Goal: Check status: Check status

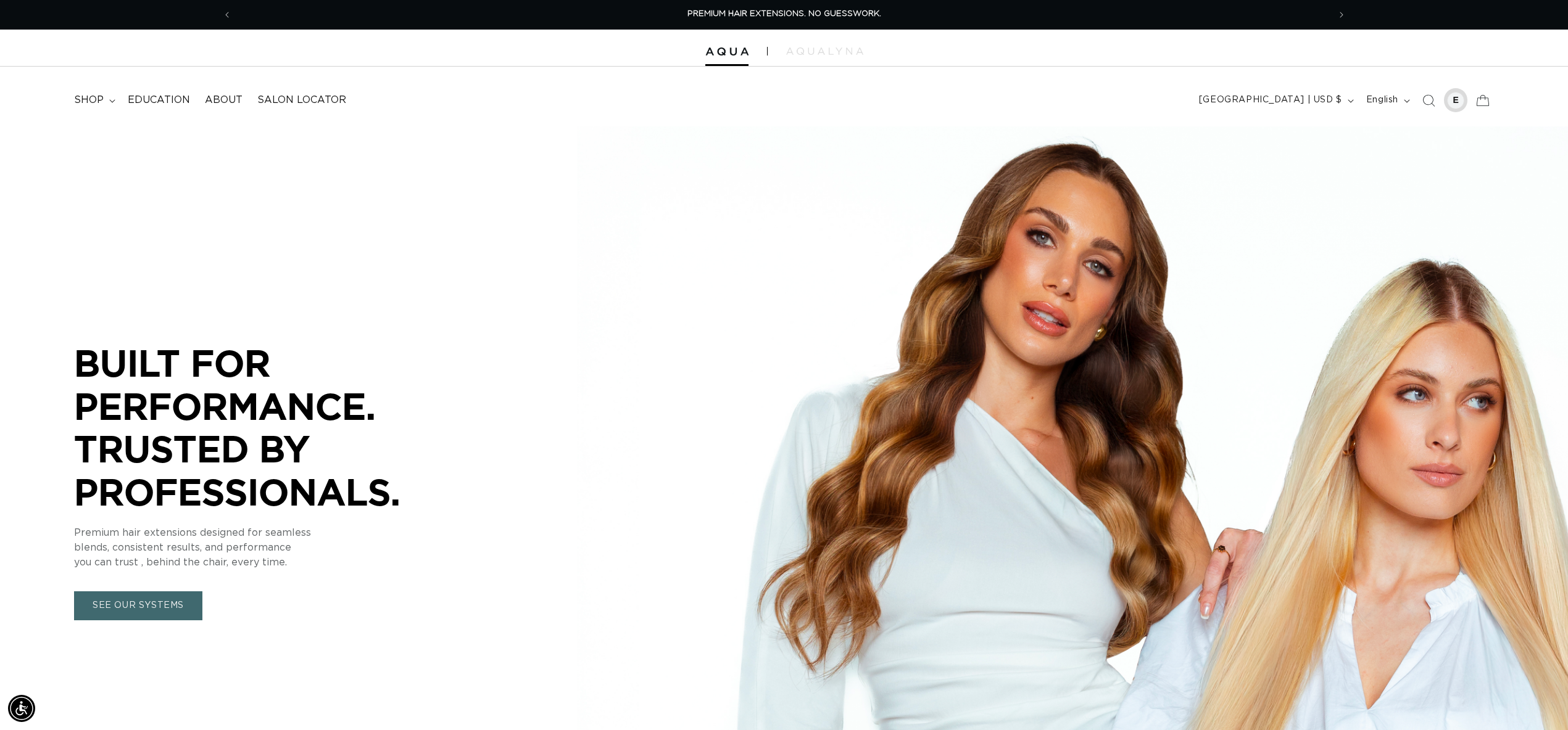
click at [1450, 97] on div at bounding box center [1455, 100] width 18 height 18
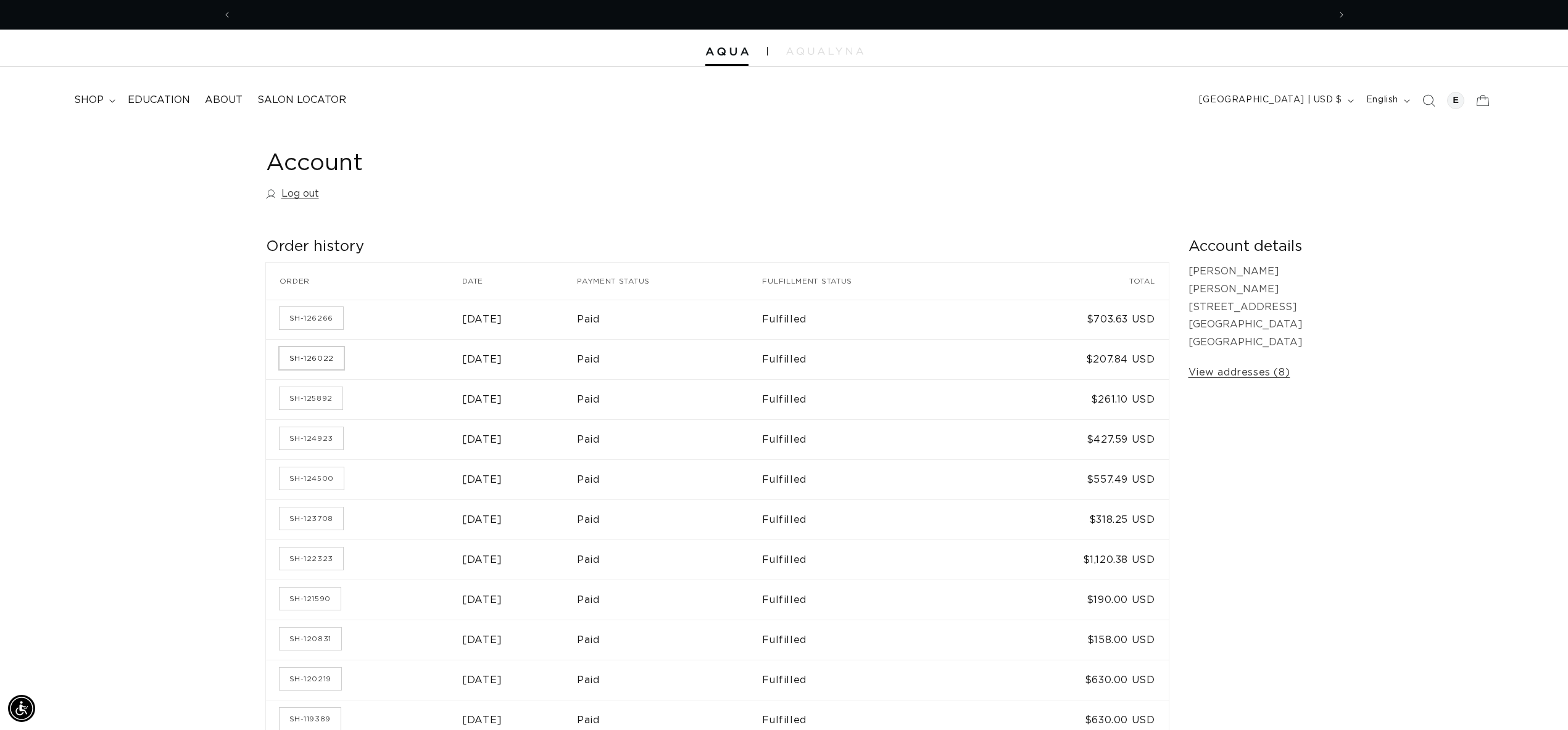
scroll to position [0, 1097]
click at [326, 359] on link "SH-126022" at bounding box center [312, 358] width 64 height 22
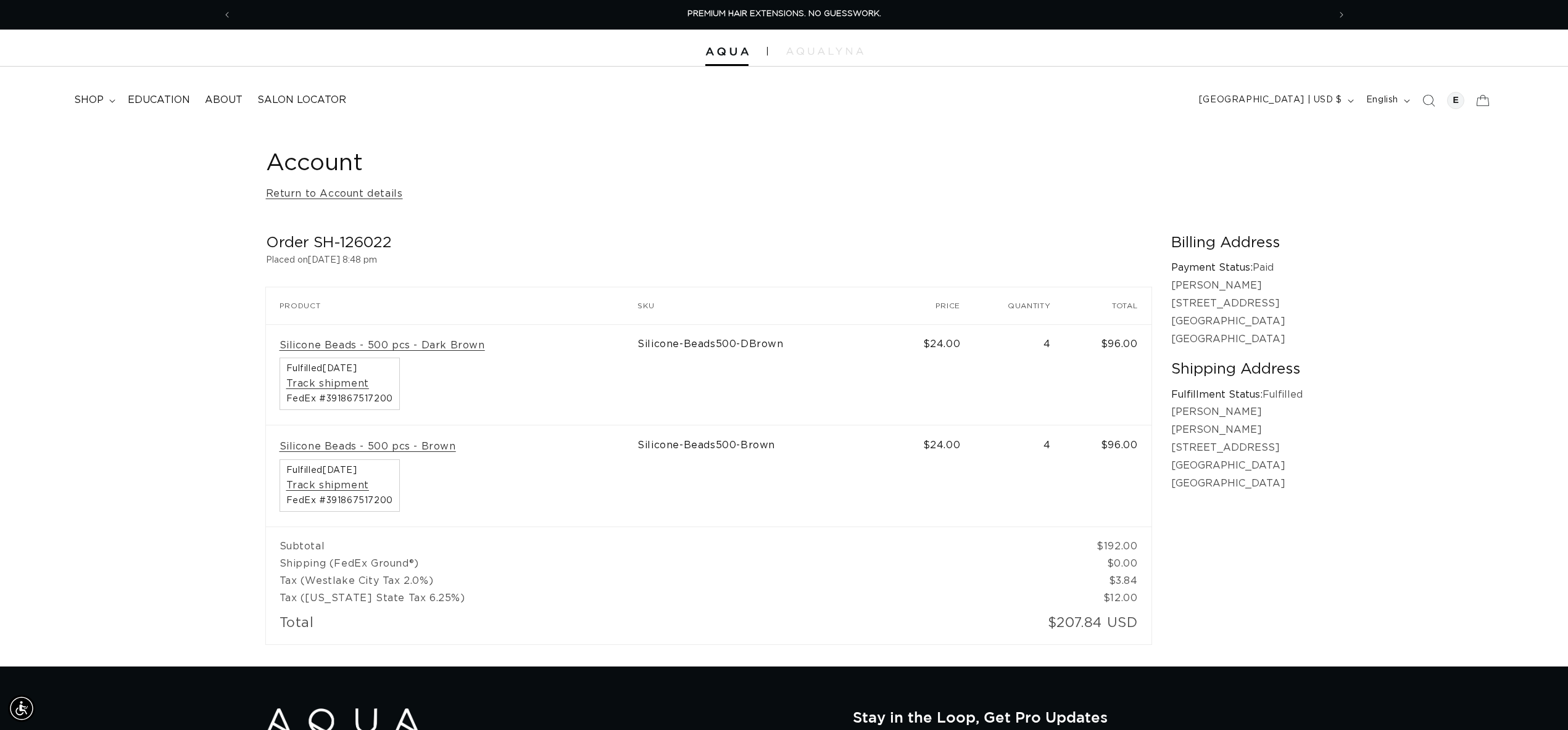
scroll to position [1, 0]
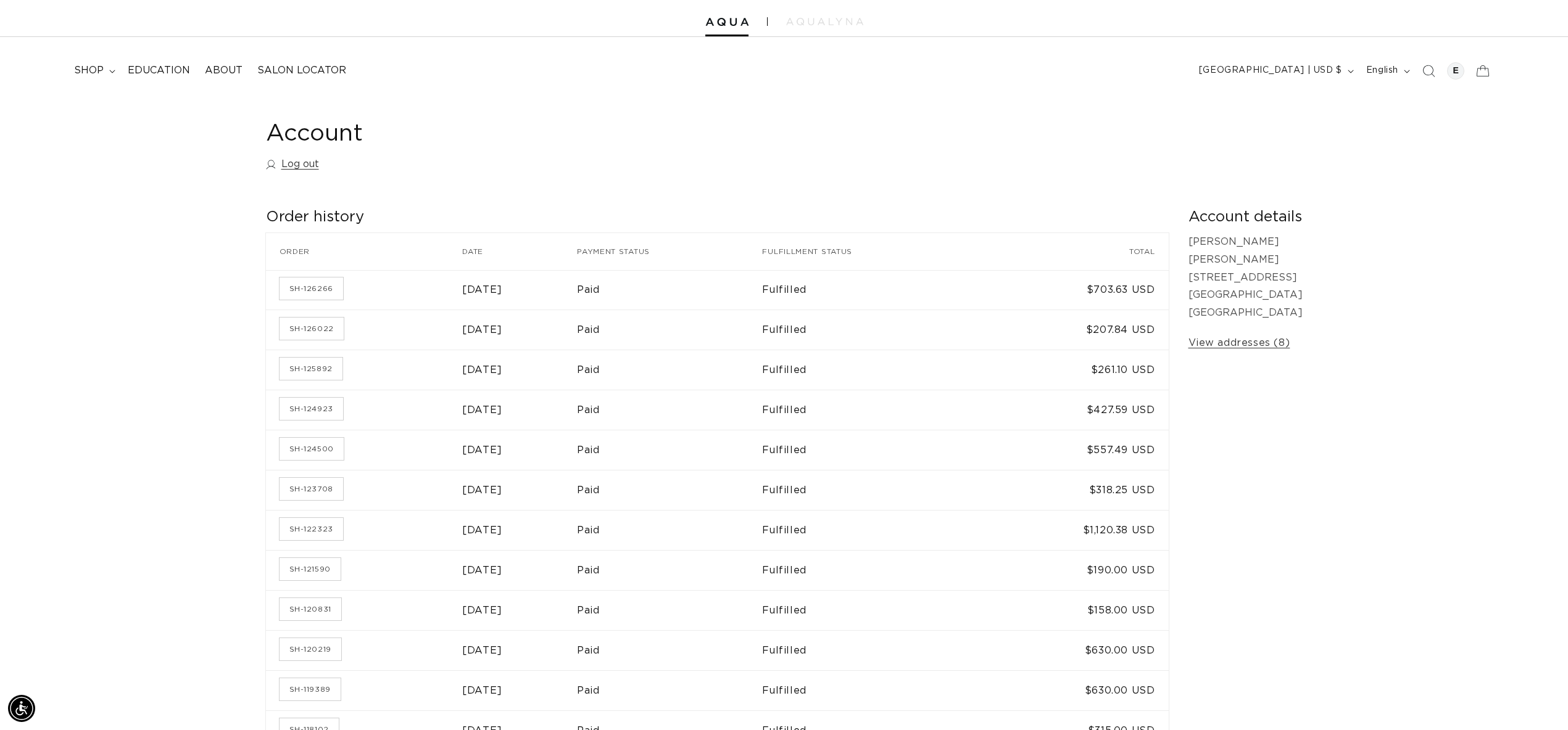
scroll to position [0, 1097]
click at [328, 370] on link "SH-125892" at bounding box center [311, 369] width 63 height 22
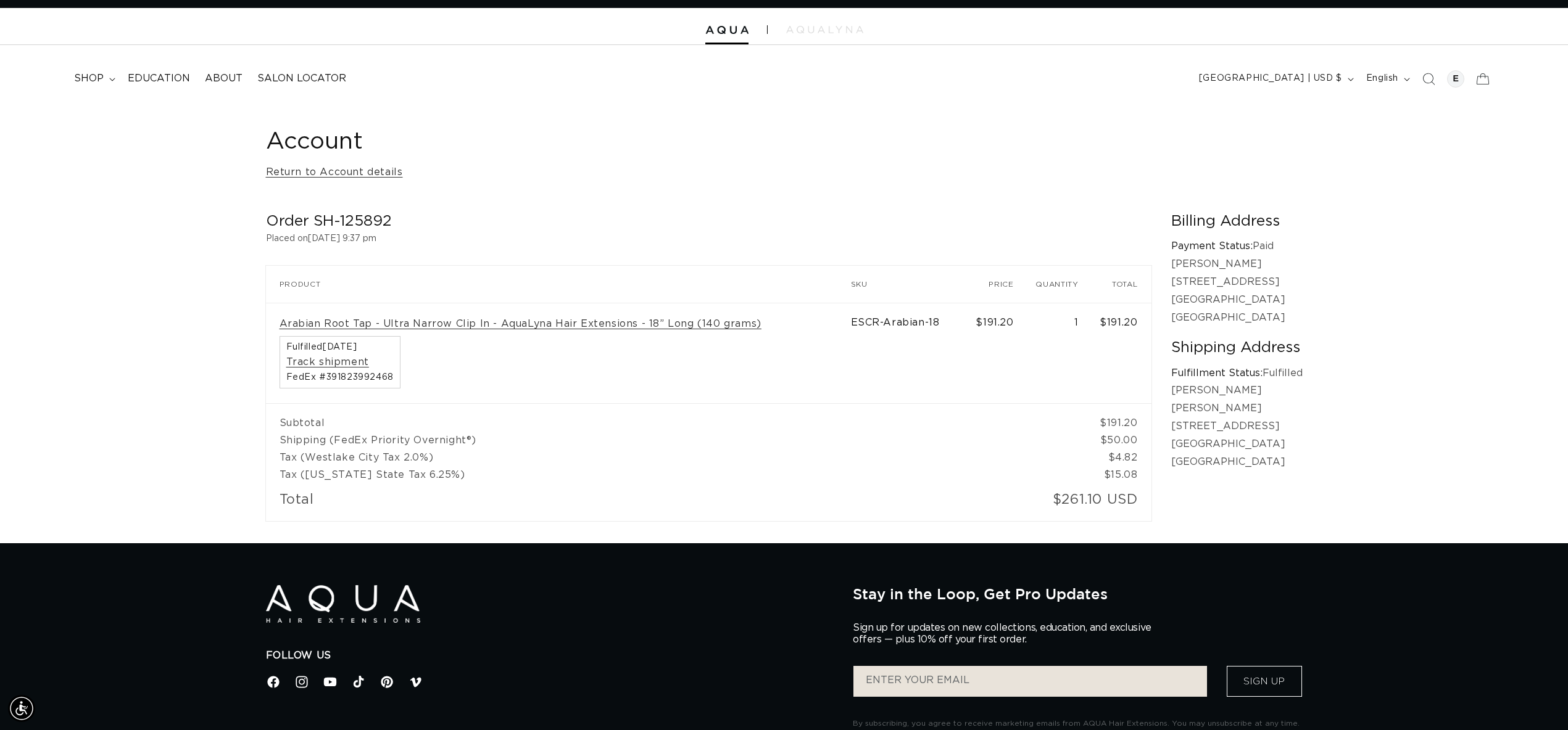
scroll to position [18, 0]
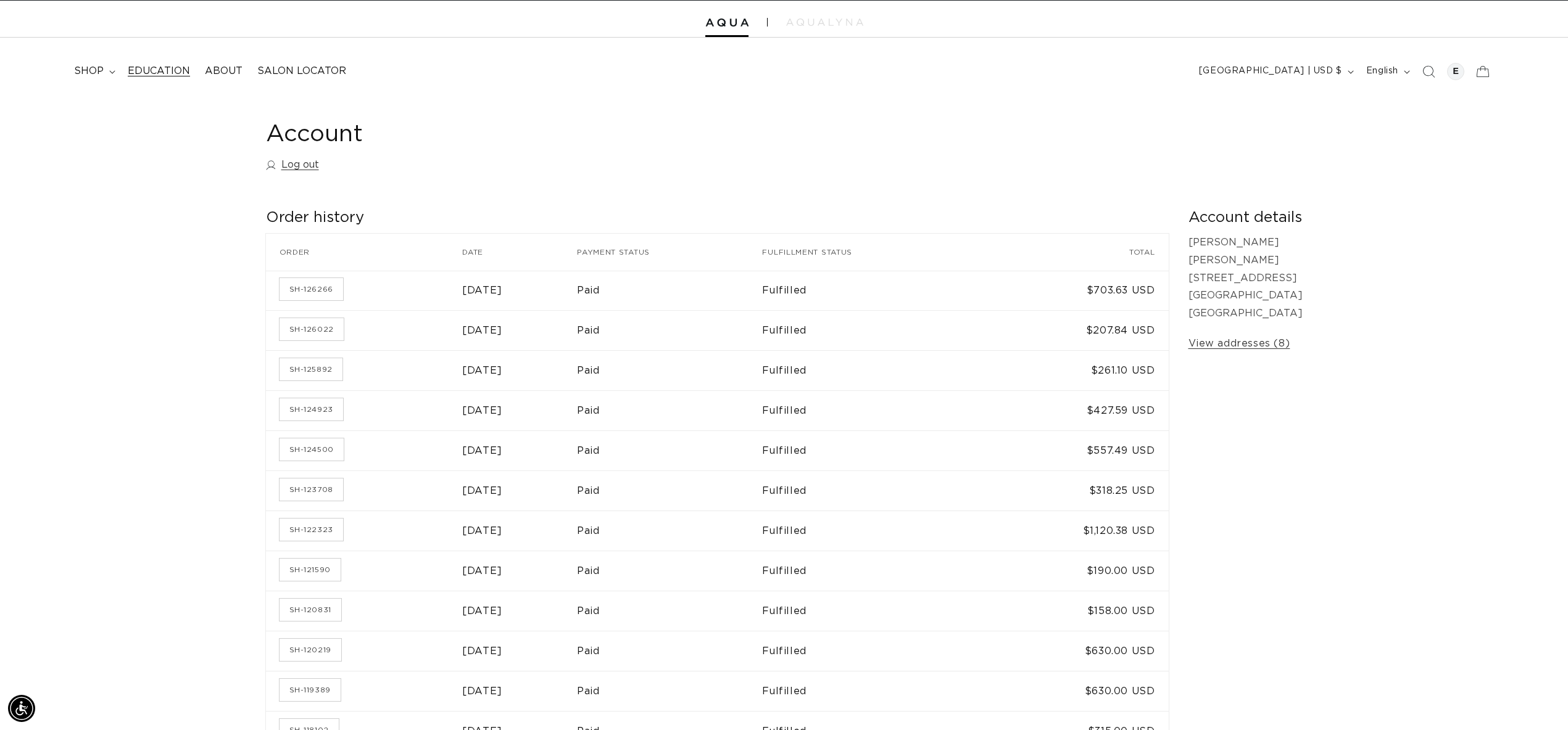
scroll to position [0, 2194]
click at [310, 138] on h1 "Account" at bounding box center [783, 134] width 1036 height 30
click at [1455, 71] on div at bounding box center [1455, 71] width 18 height 18
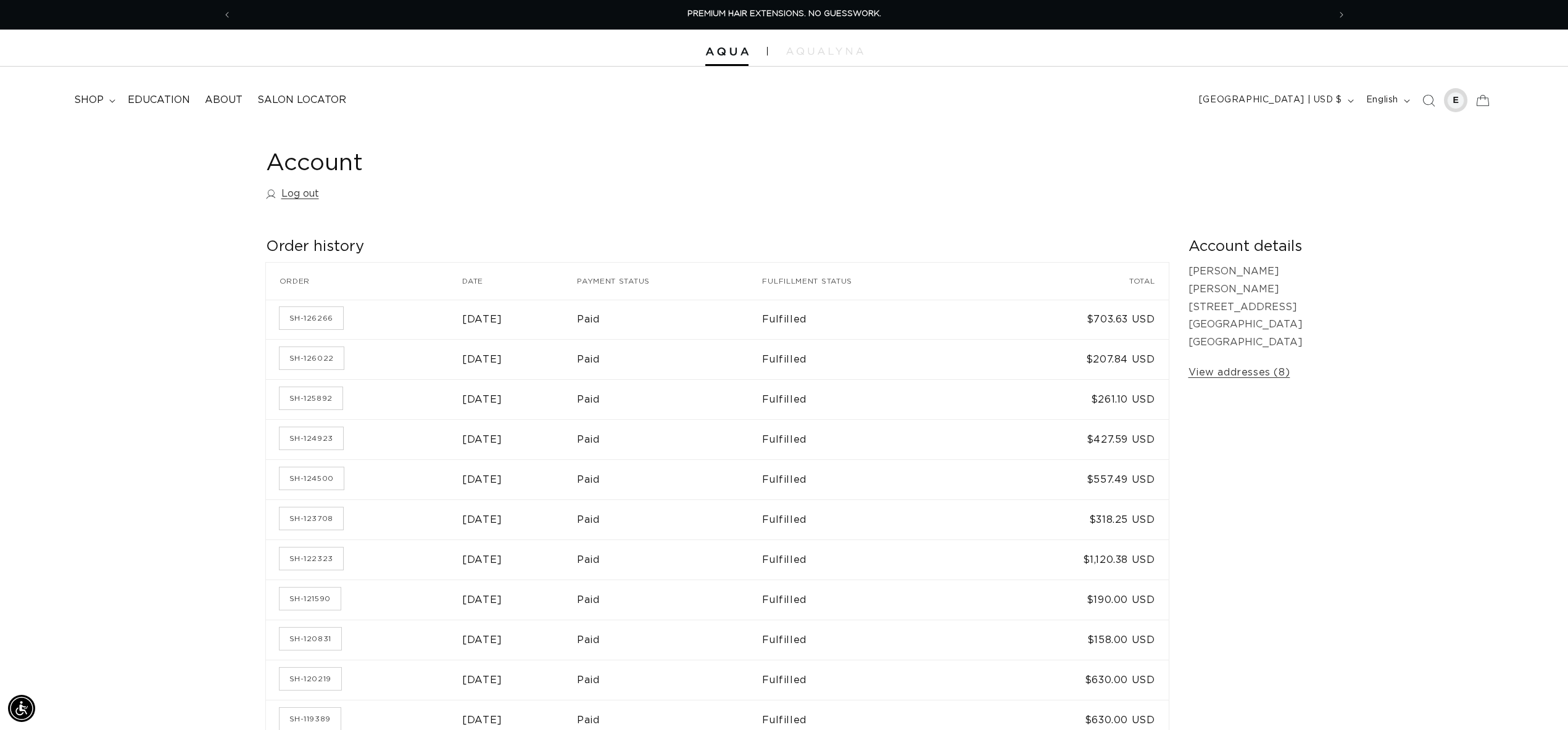
click at [1456, 99] on div at bounding box center [1455, 100] width 18 height 18
click at [832, 50] on img at bounding box center [824, 51] width 77 height 8
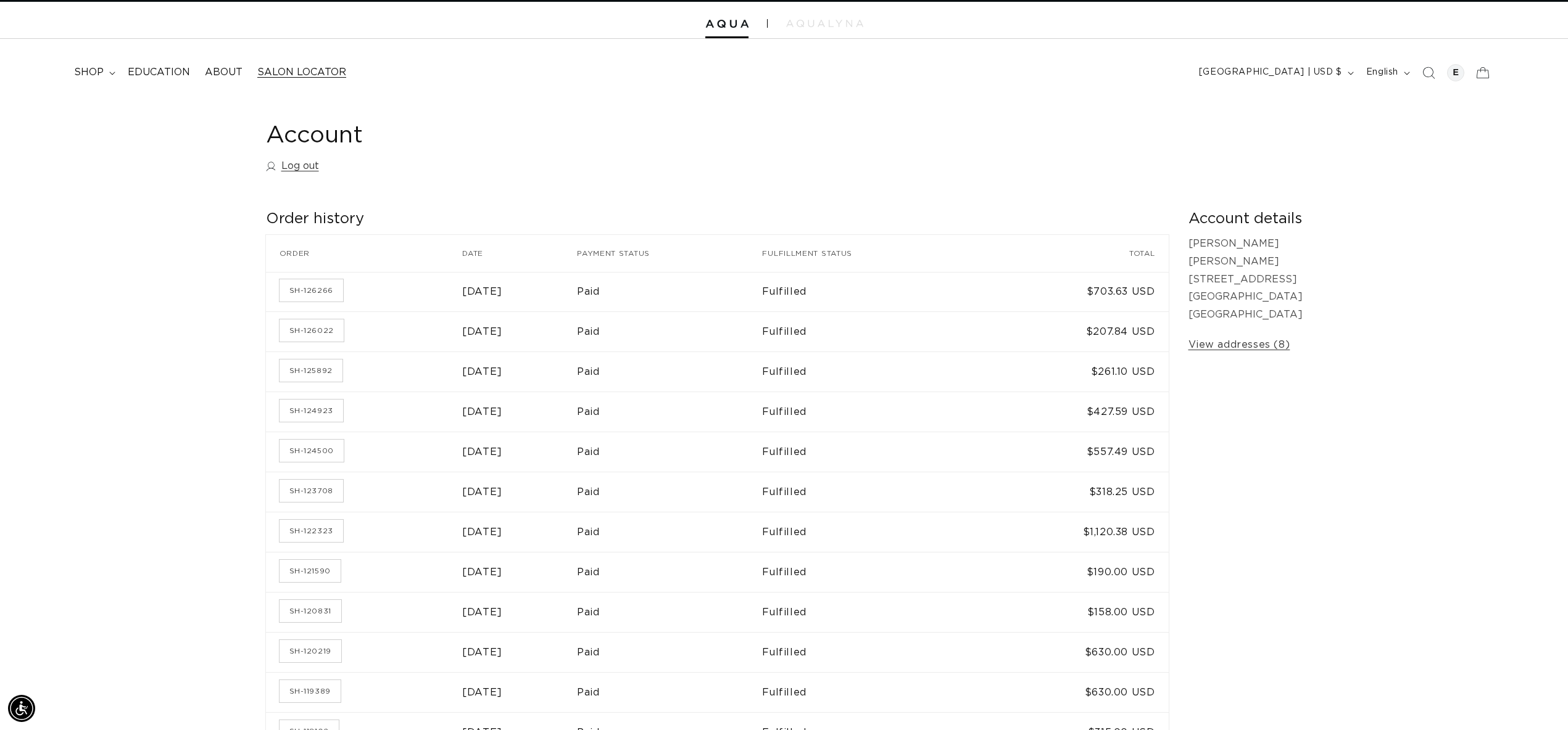
scroll to position [29, 0]
click at [301, 369] on link "SH-125892" at bounding box center [311, 370] width 63 height 22
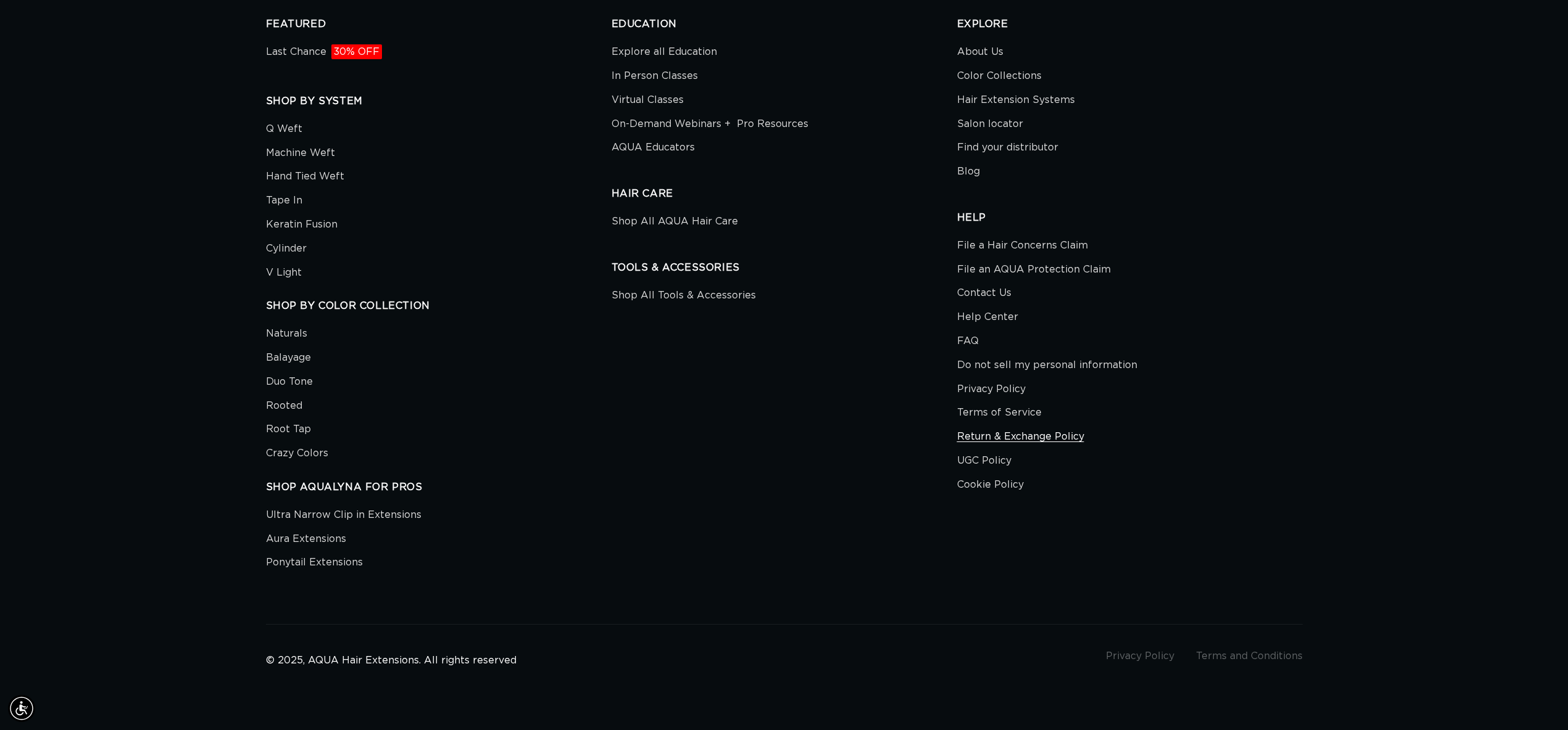
scroll to position [0, 1097]
click at [1016, 440] on link "Return & Exchange Policy" at bounding box center [1020, 437] width 127 height 24
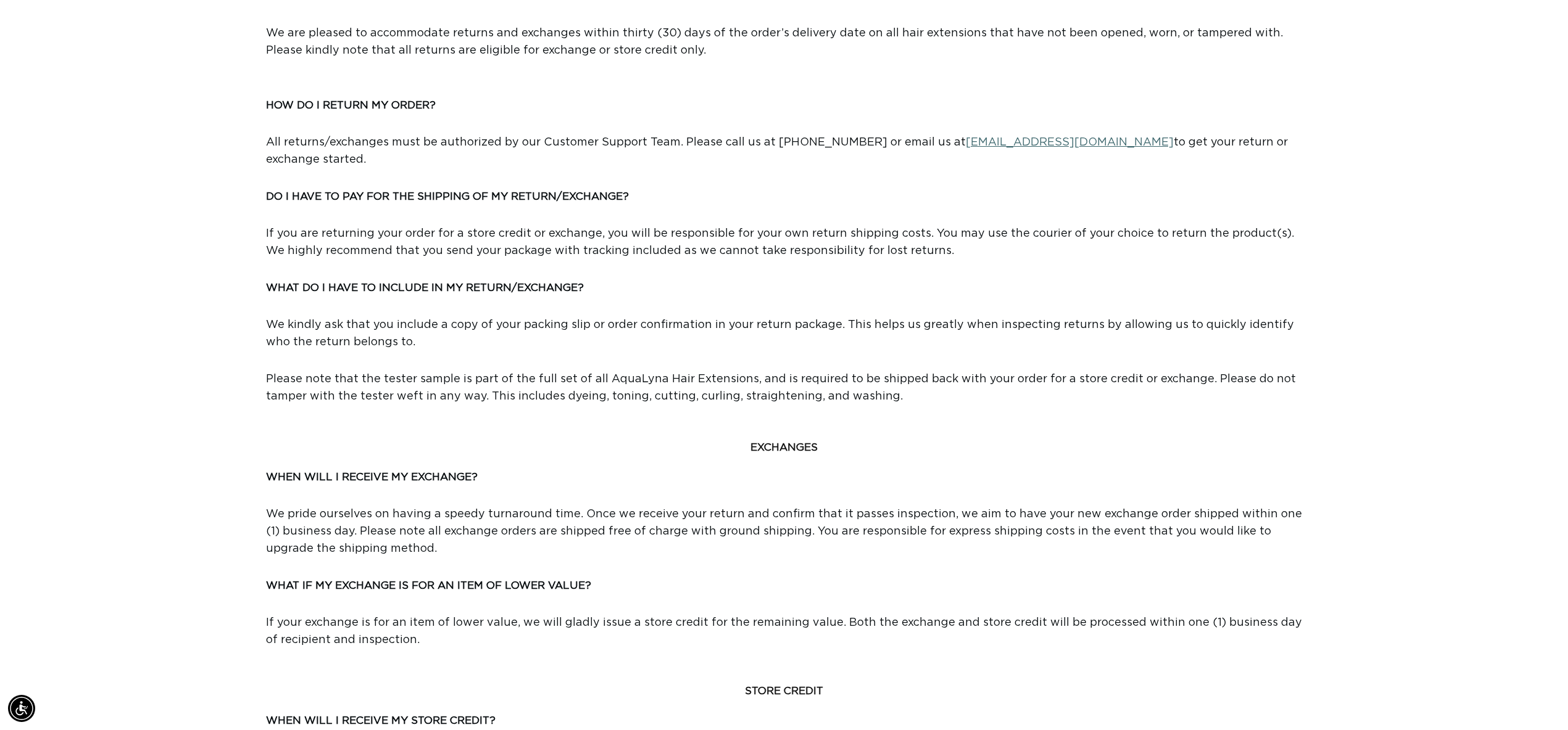
scroll to position [0, 1097]
click at [394, 102] on b "HOW DO I RETURN MY ORDER?" at bounding box center [350, 105] width 170 height 10
click at [1013, 143] on span "[EMAIL_ADDRESS][DOMAIN_NAME]" at bounding box center [1069, 142] width 208 height 11
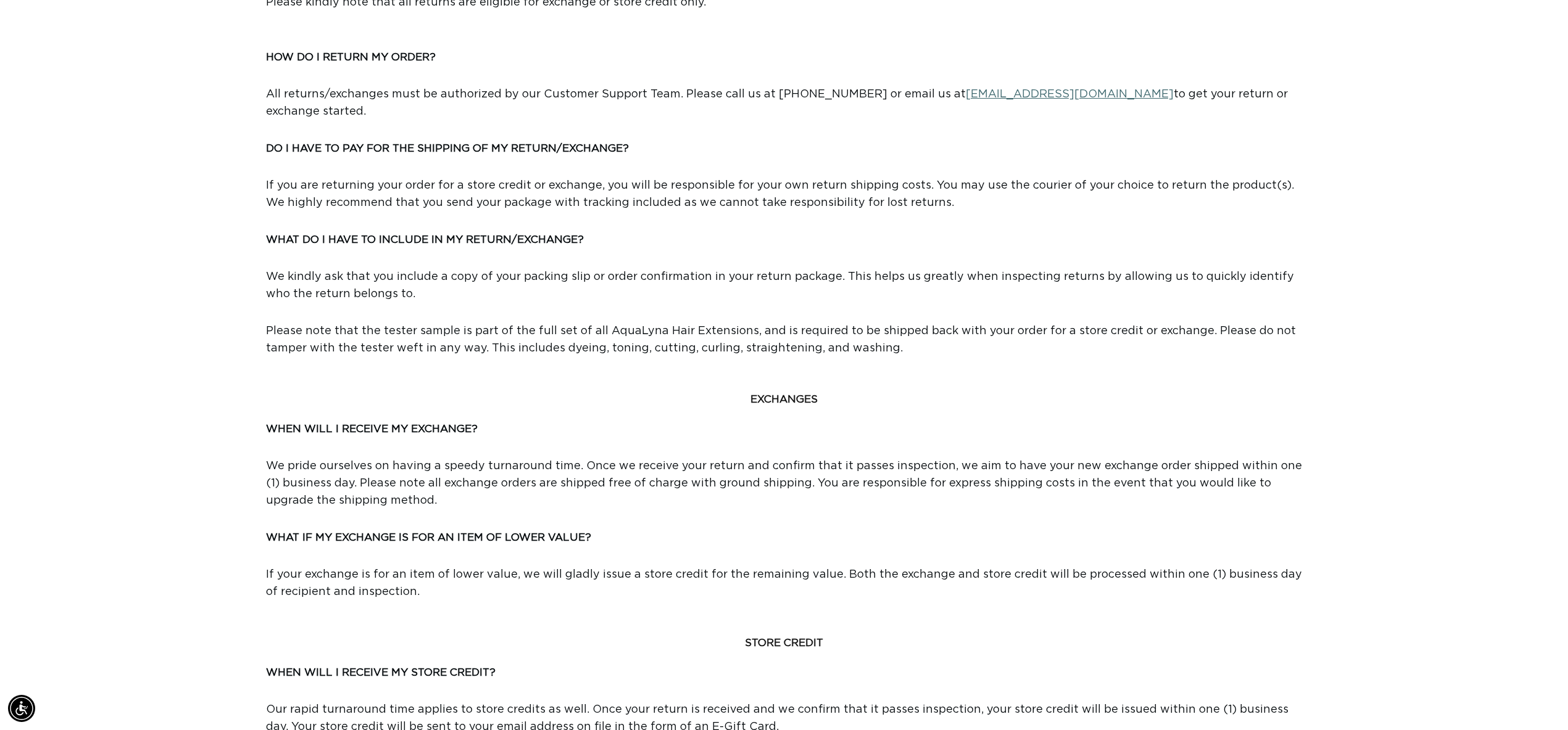
scroll to position [0, 0]
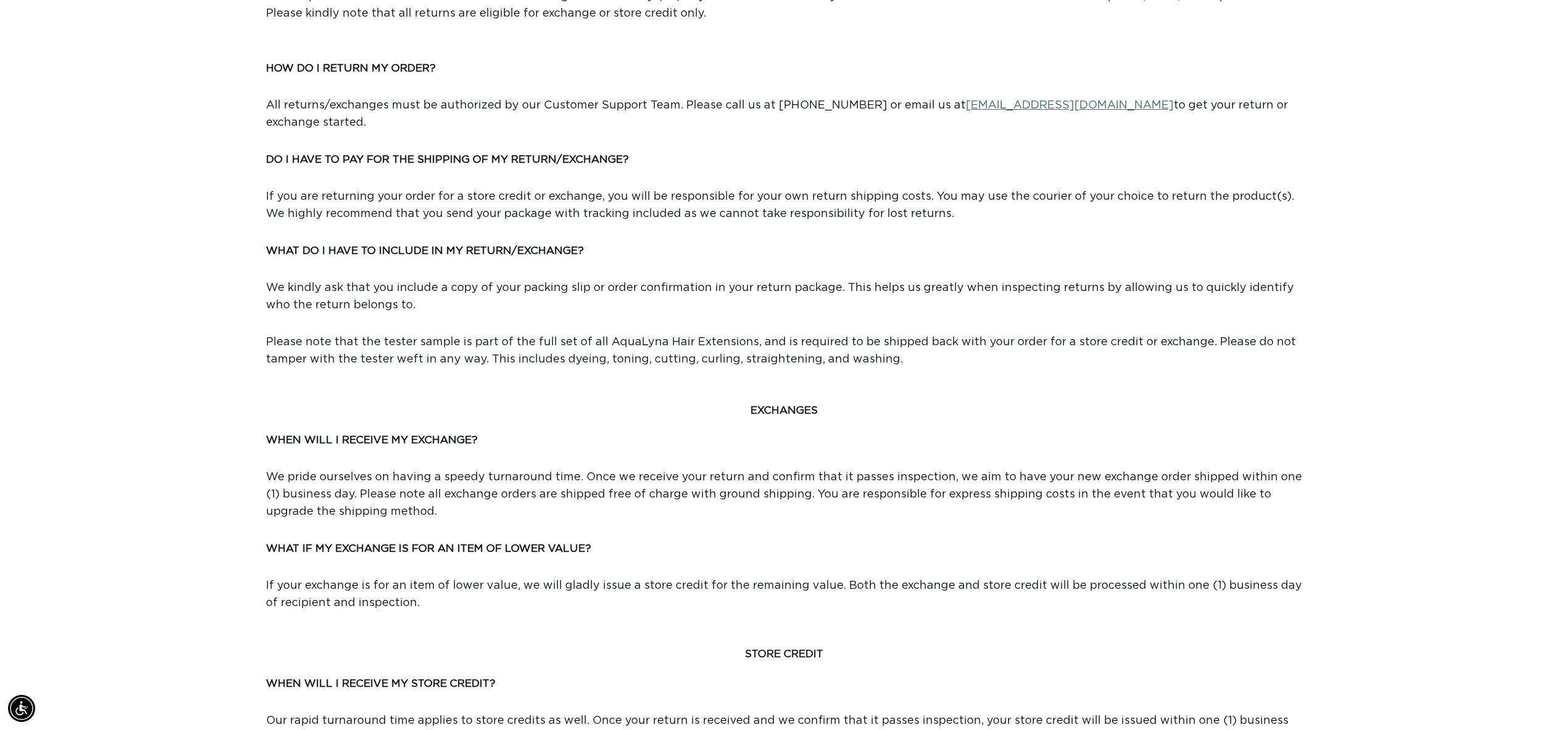
scroll to position [0, 1097]
